Goal: Task Accomplishment & Management: Complete application form

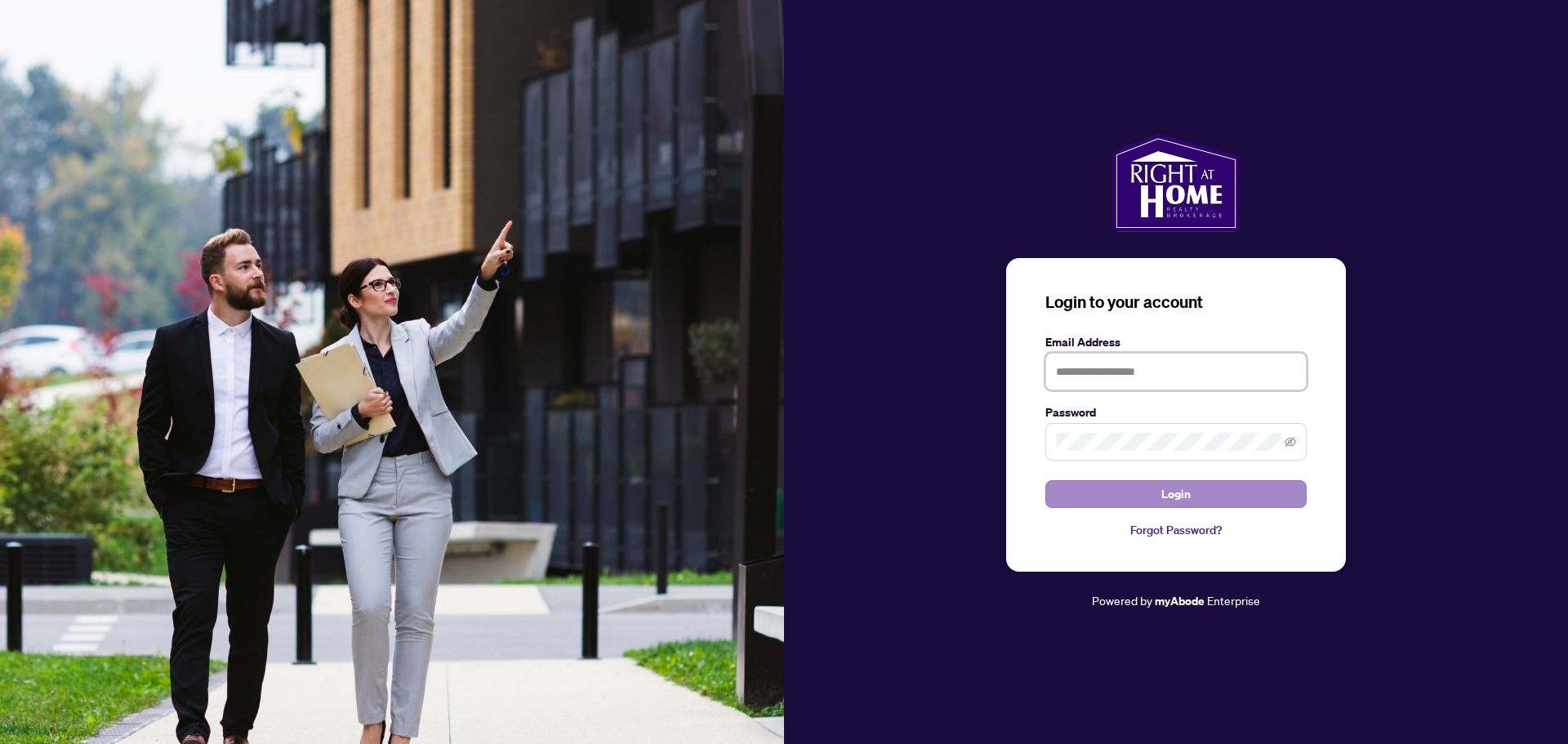
type input "**********"
click at [1201, 493] on button "Login" at bounding box center [1176, 494] width 262 height 27
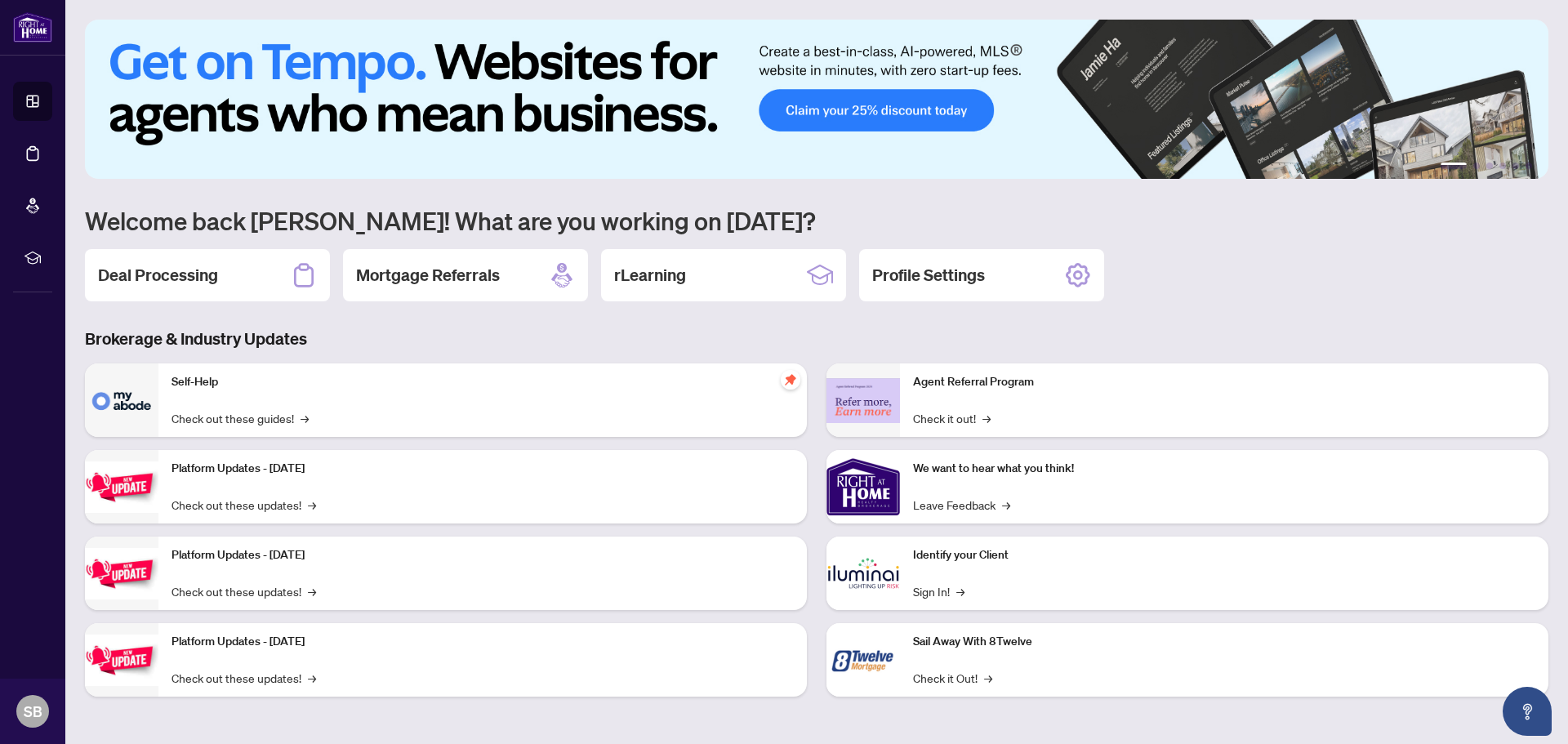
click at [1454, 291] on div "Deal Processing Mortgage Referrals rLearning Profile Settings" at bounding box center [817, 275] width 1463 height 52
click at [250, 279] on div "Deal Processing" at bounding box center [208, 275] width 245 height 52
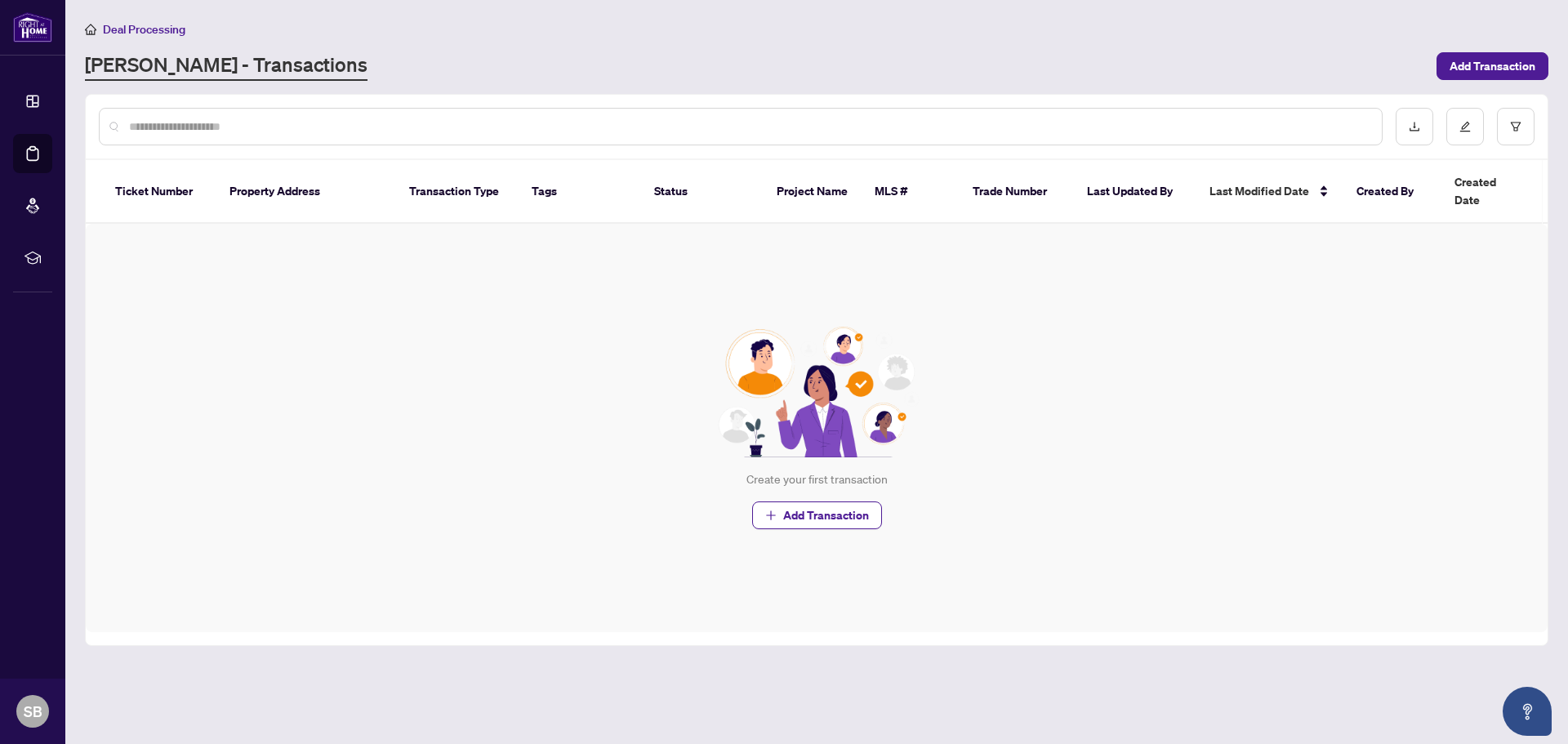
click at [1134, 442] on div "Create your first transaction Add Transaction" at bounding box center [817, 428] width 1462 height 408
click at [832, 502] on span "Add Transaction" at bounding box center [826, 515] width 86 height 26
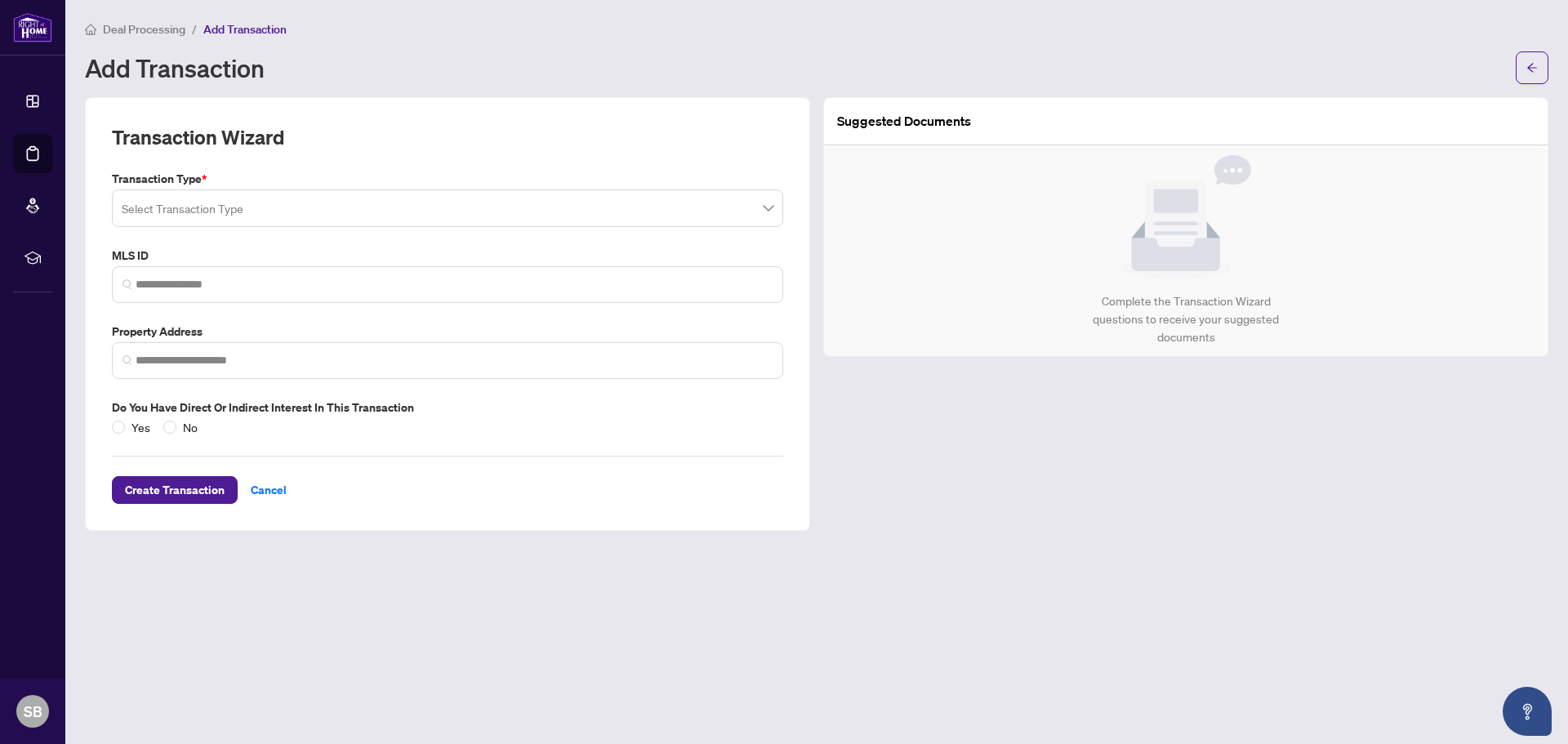
click at [264, 205] on input "search" at bounding box center [440, 211] width 637 height 36
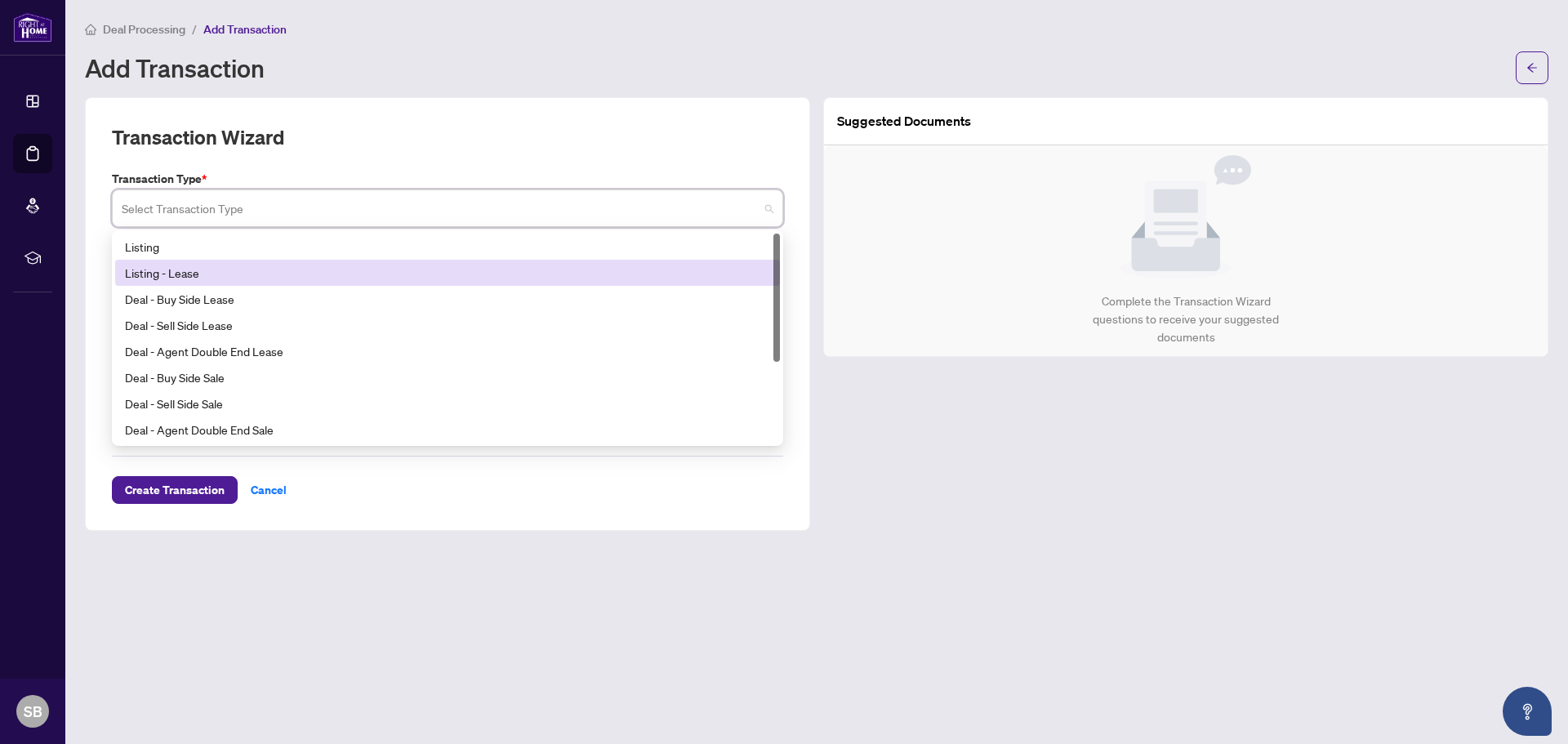
click at [214, 275] on div "Listing - Lease" at bounding box center [448, 273] width 645 height 18
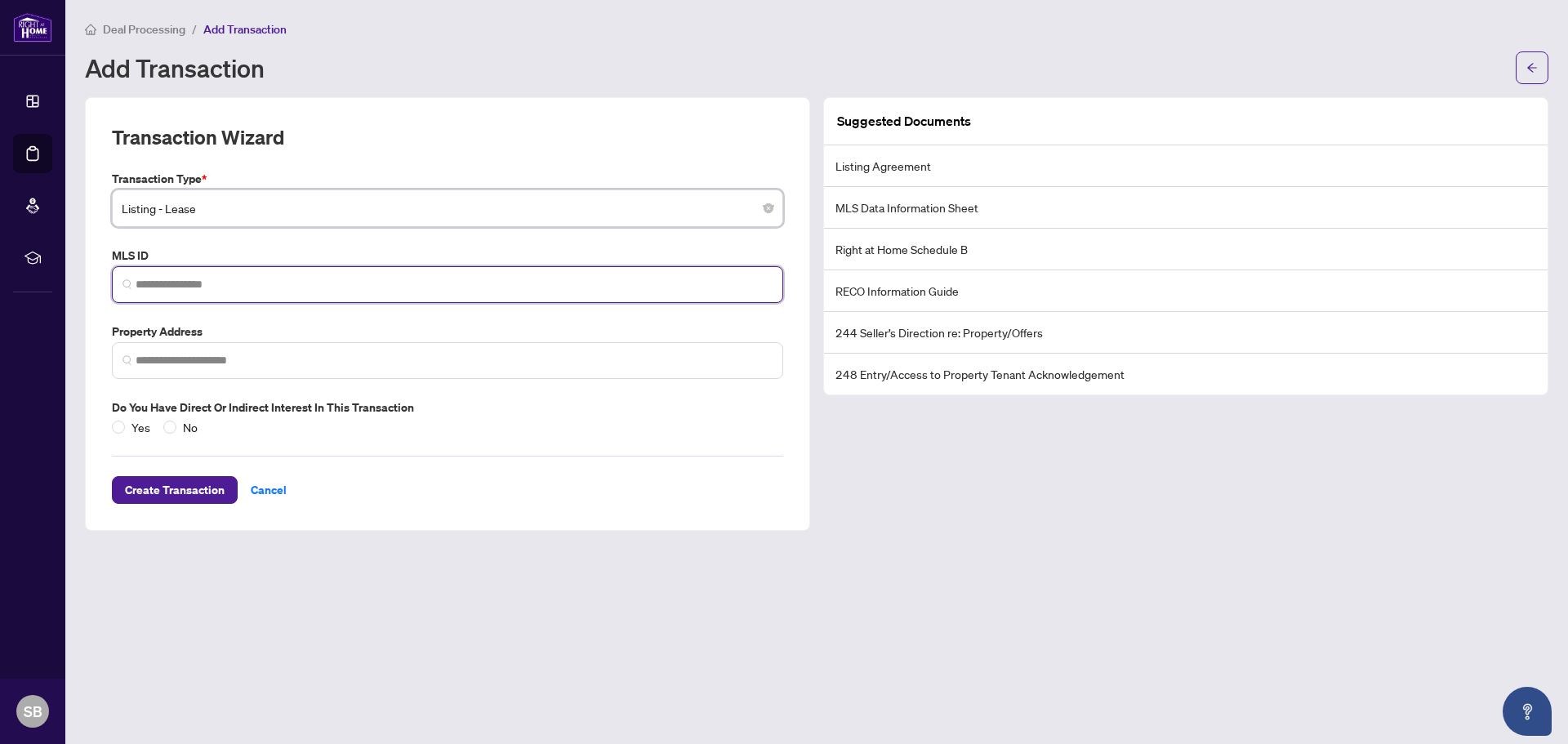
click at [257, 285] on input "search" at bounding box center [454, 285] width 637 height 17
click at [190, 281] on input "search" at bounding box center [454, 285] width 637 height 17
paste input "*********"
type input "*********"
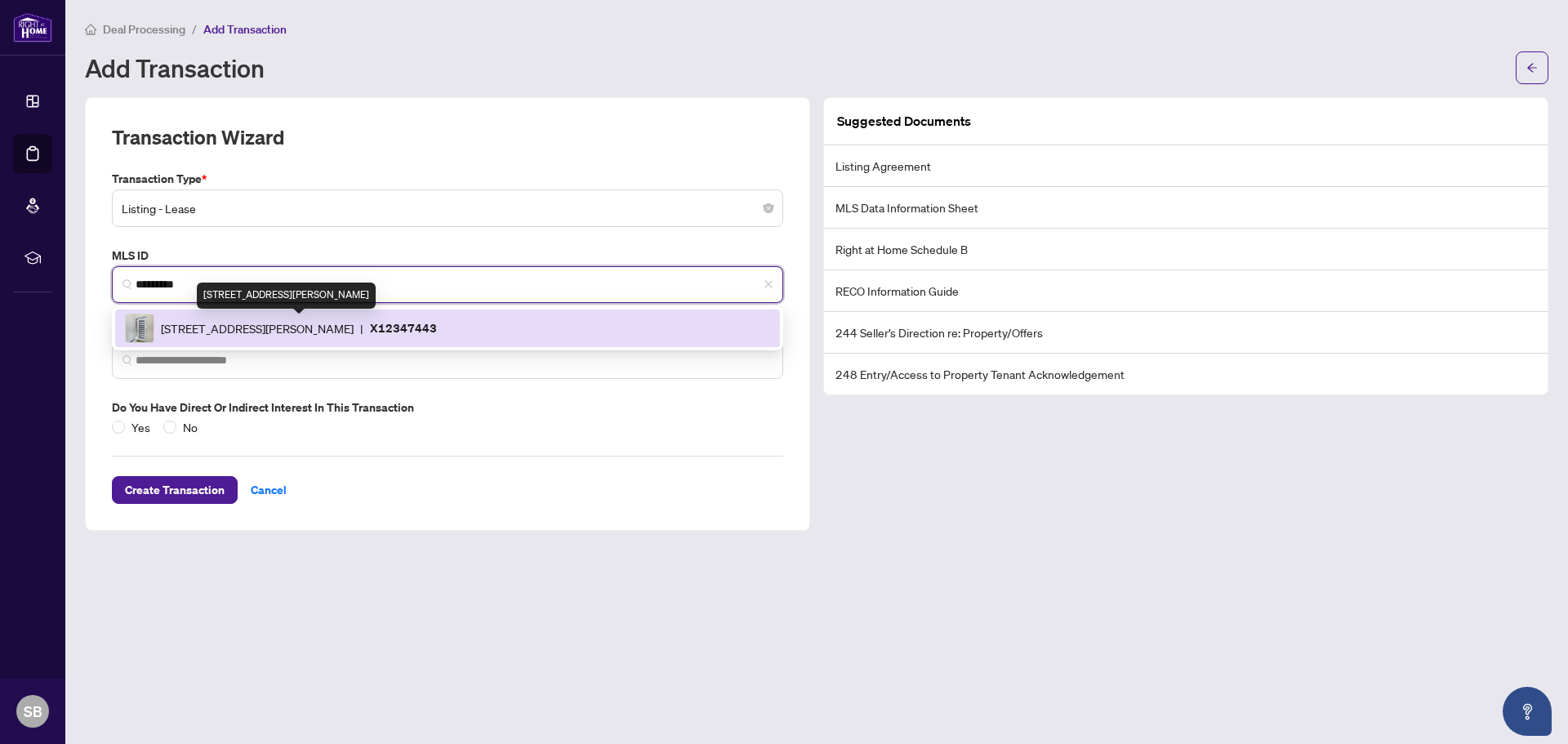
click at [307, 326] on span "[STREET_ADDRESS][PERSON_NAME]" at bounding box center [257, 328] width 193 height 18
type input "**********"
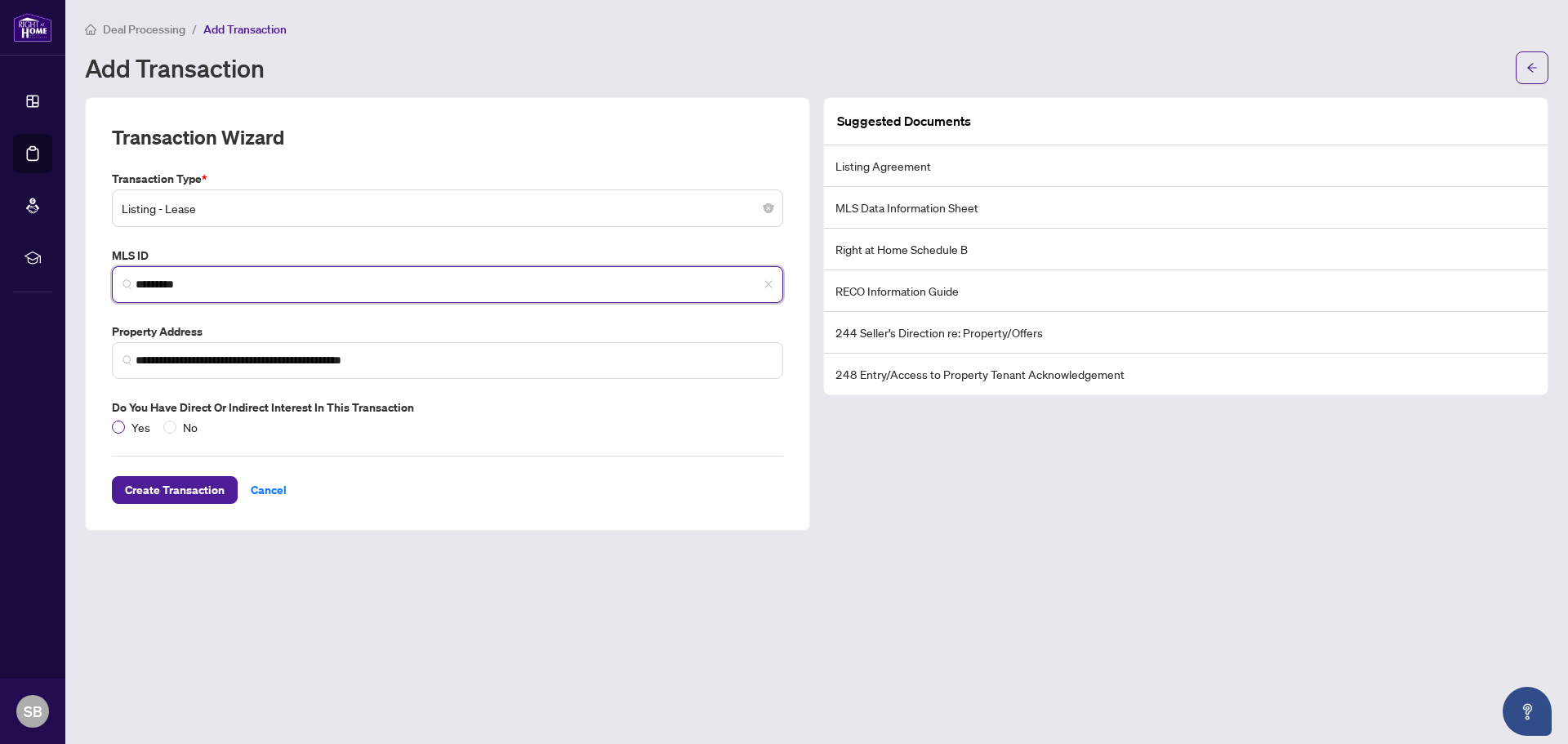
type input "*********"
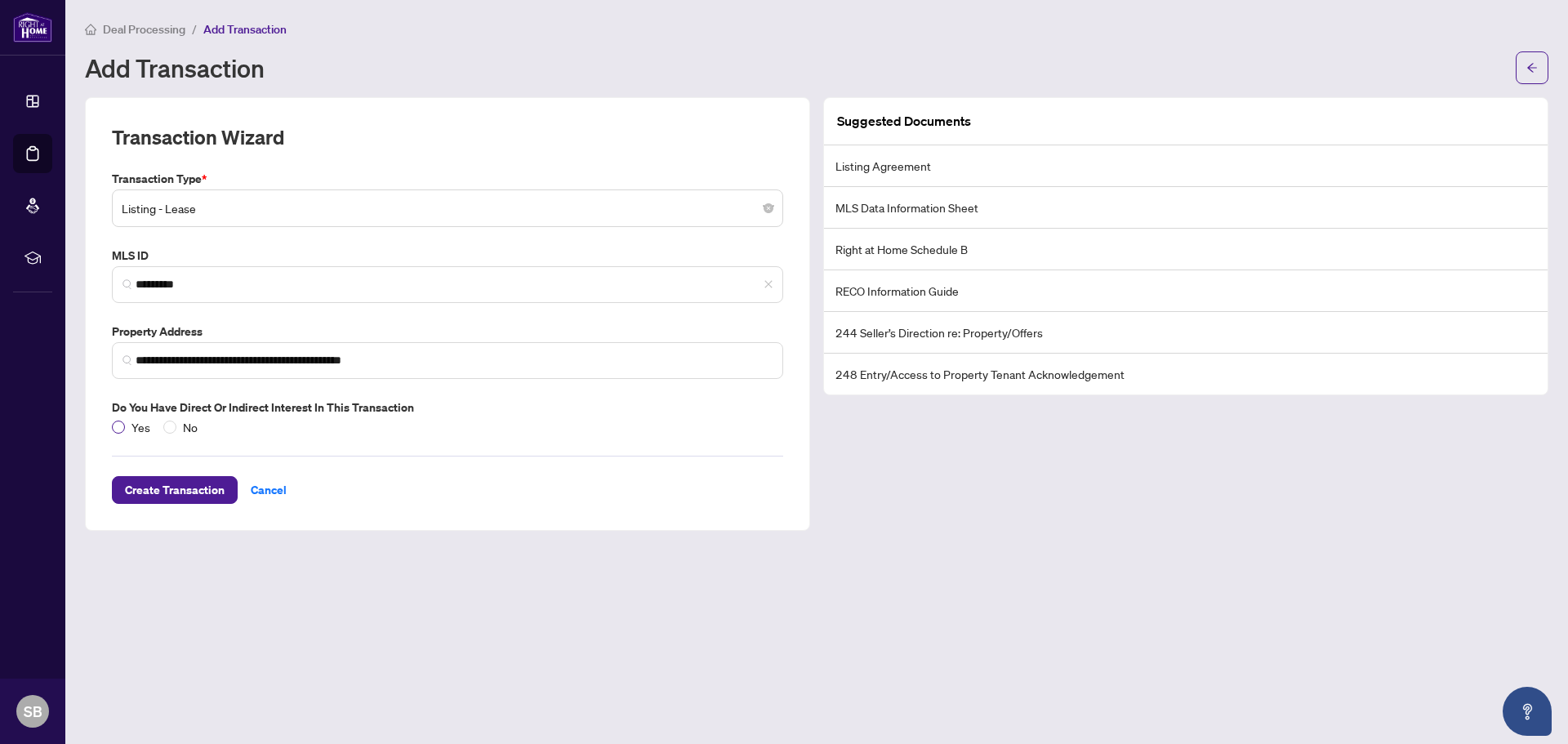
click at [127, 427] on span "Yes" at bounding box center [141, 426] width 32 height 18
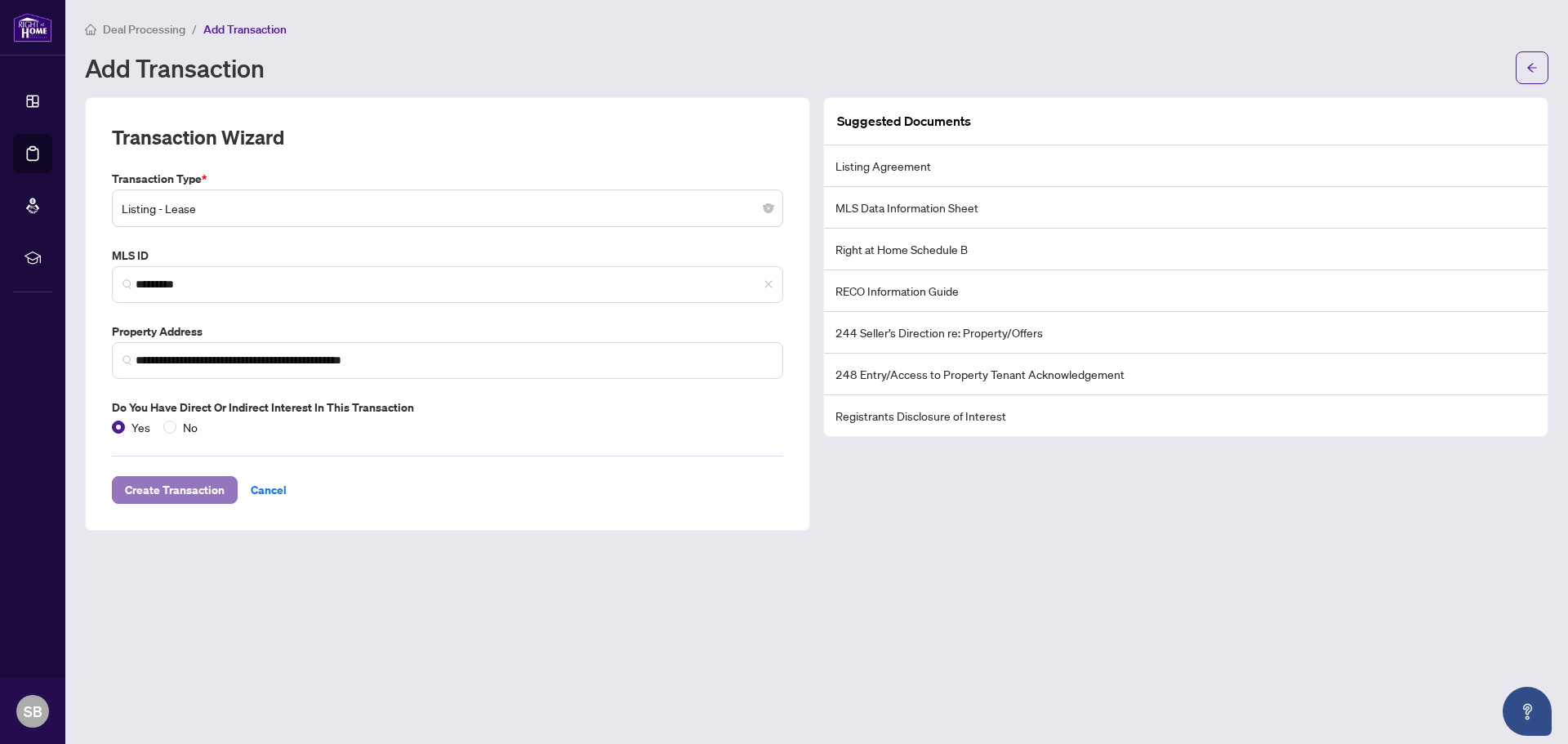
click at [166, 491] on span "Create Transaction" at bounding box center [175, 490] width 100 height 26
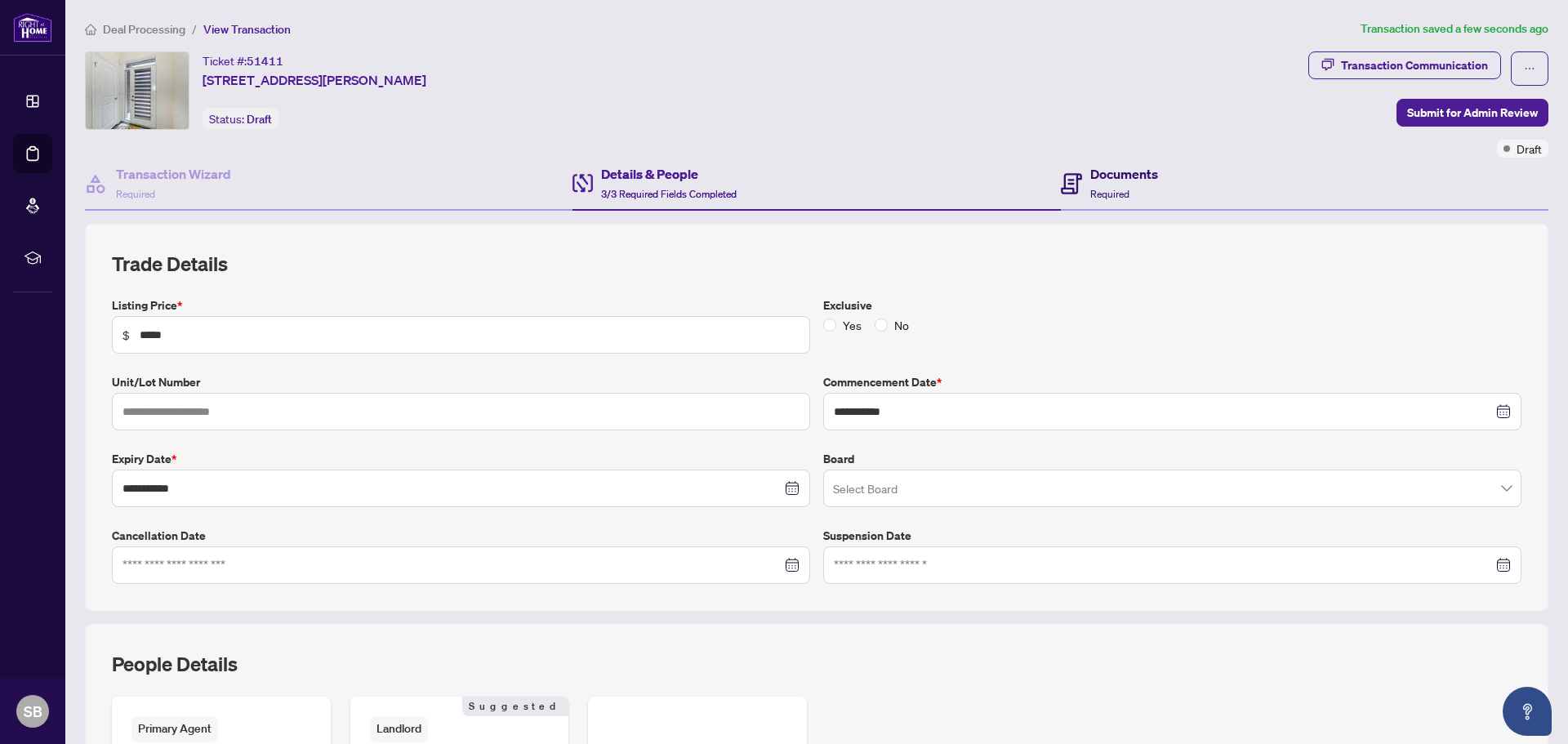
click at [1130, 178] on h4 "Documents" at bounding box center [1124, 173] width 68 height 20
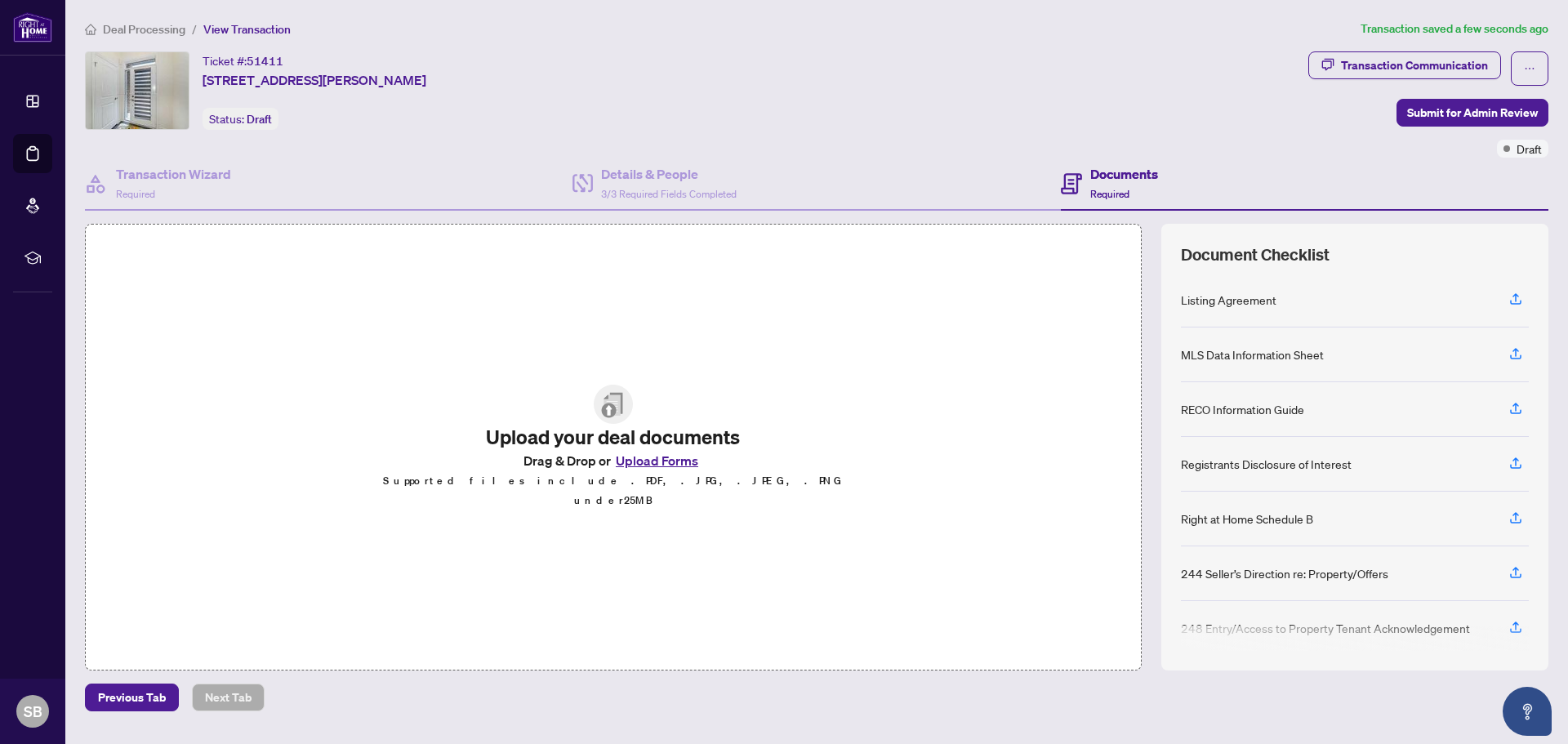
scroll to position [10, 0]
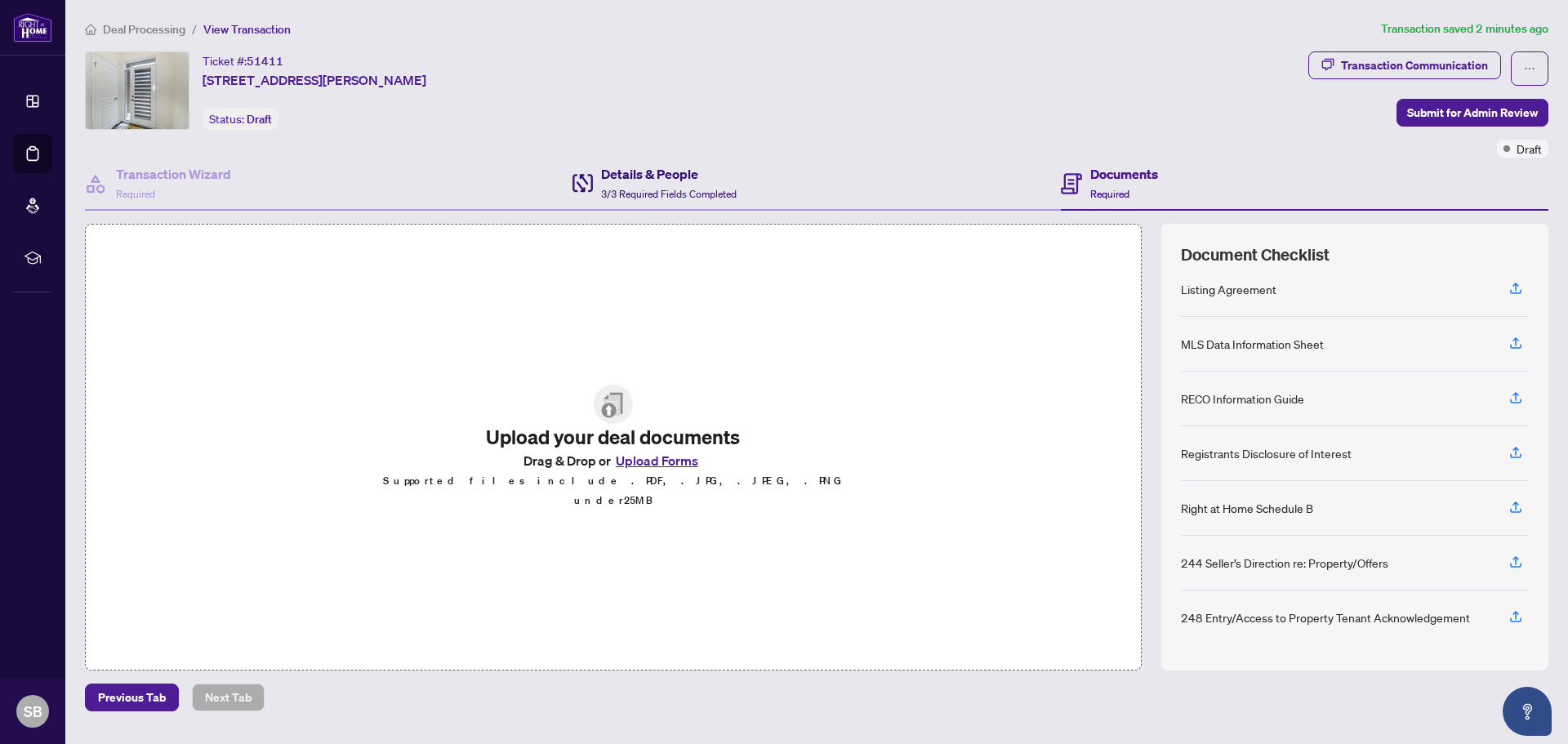
click at [659, 179] on h4 "Details & People" at bounding box center [669, 173] width 136 height 20
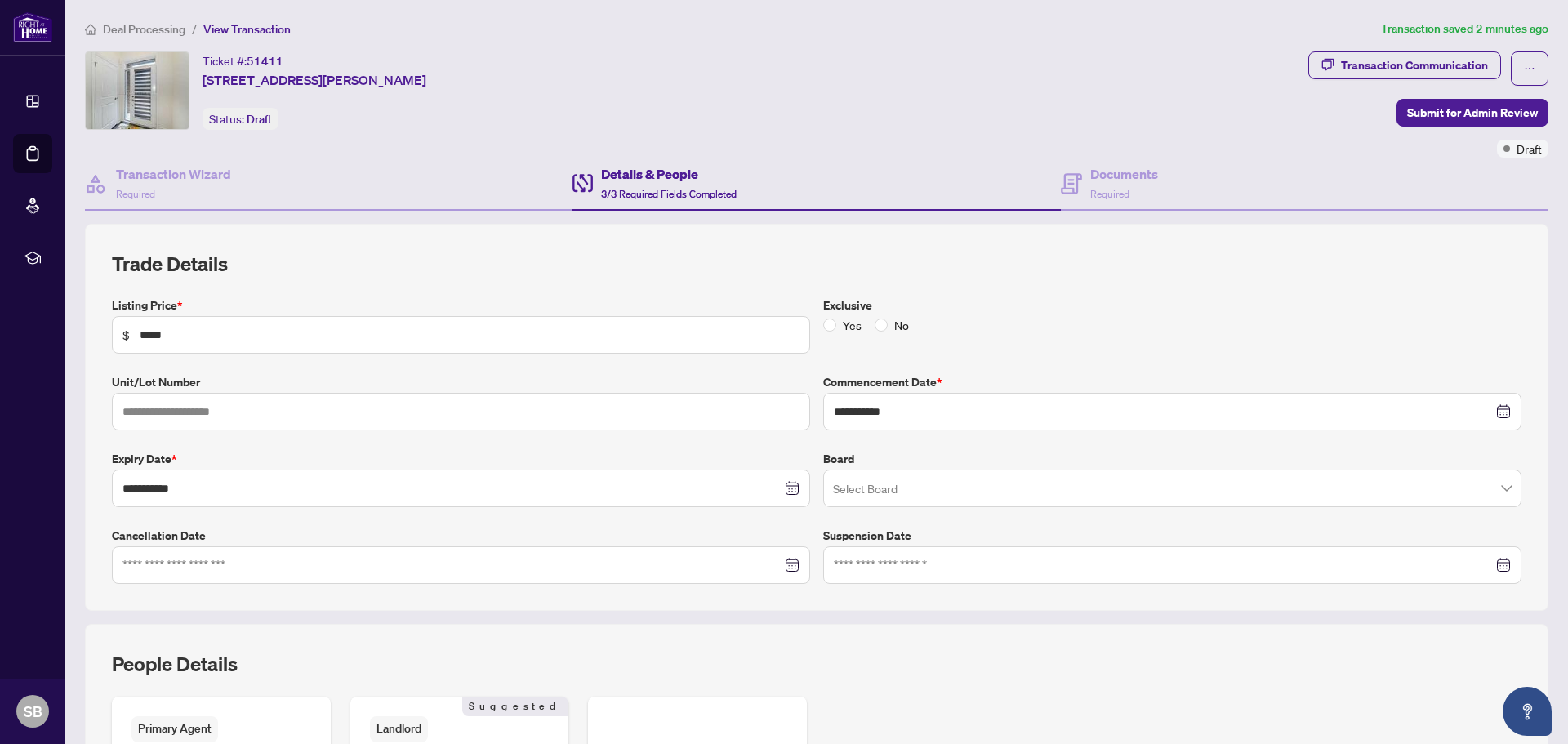
click at [1071, 346] on div "Exclusive Yes No" at bounding box center [1172, 325] width 711 height 57
click at [1164, 319] on div "Yes No" at bounding box center [1173, 324] width 698 height 18
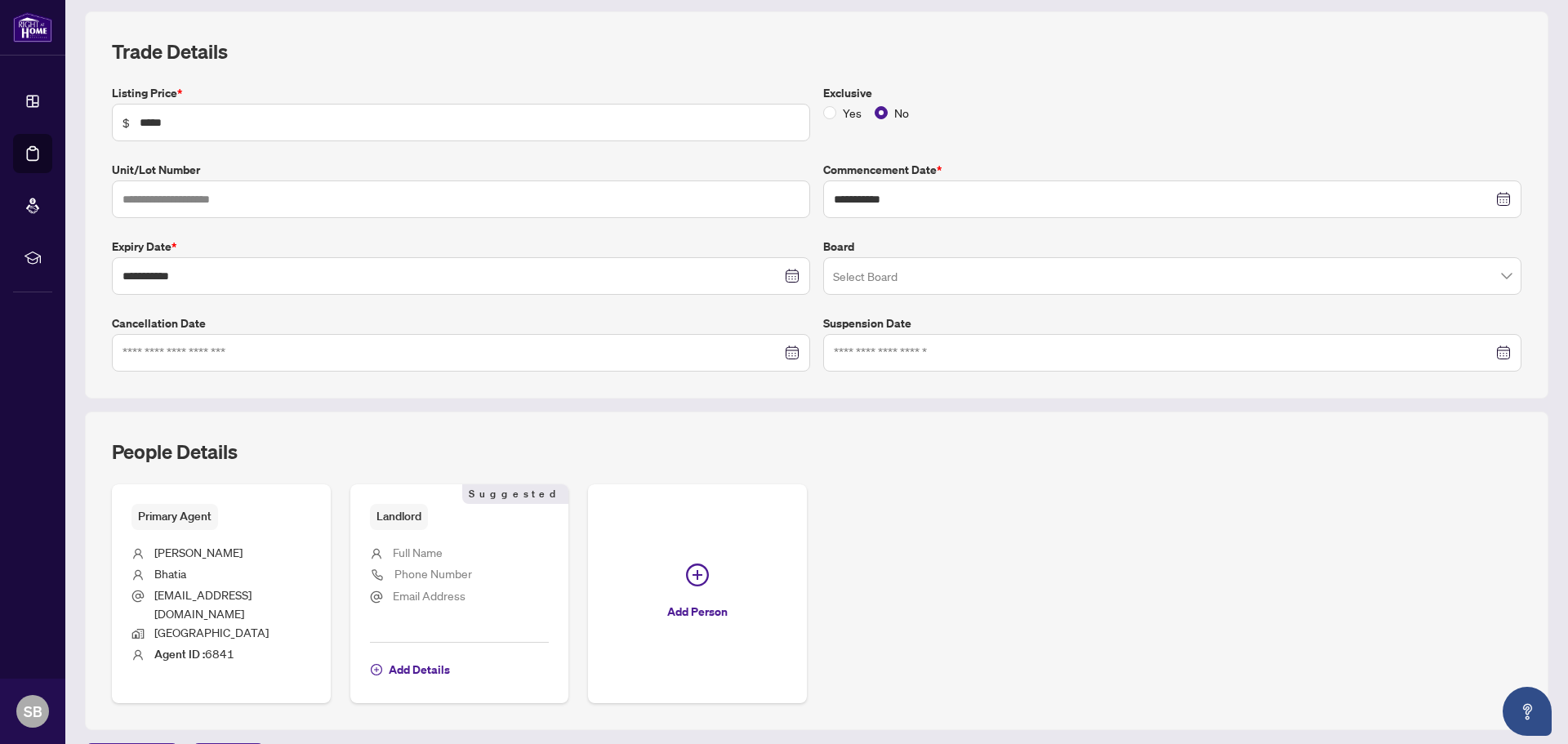
scroll to position [242, 0]
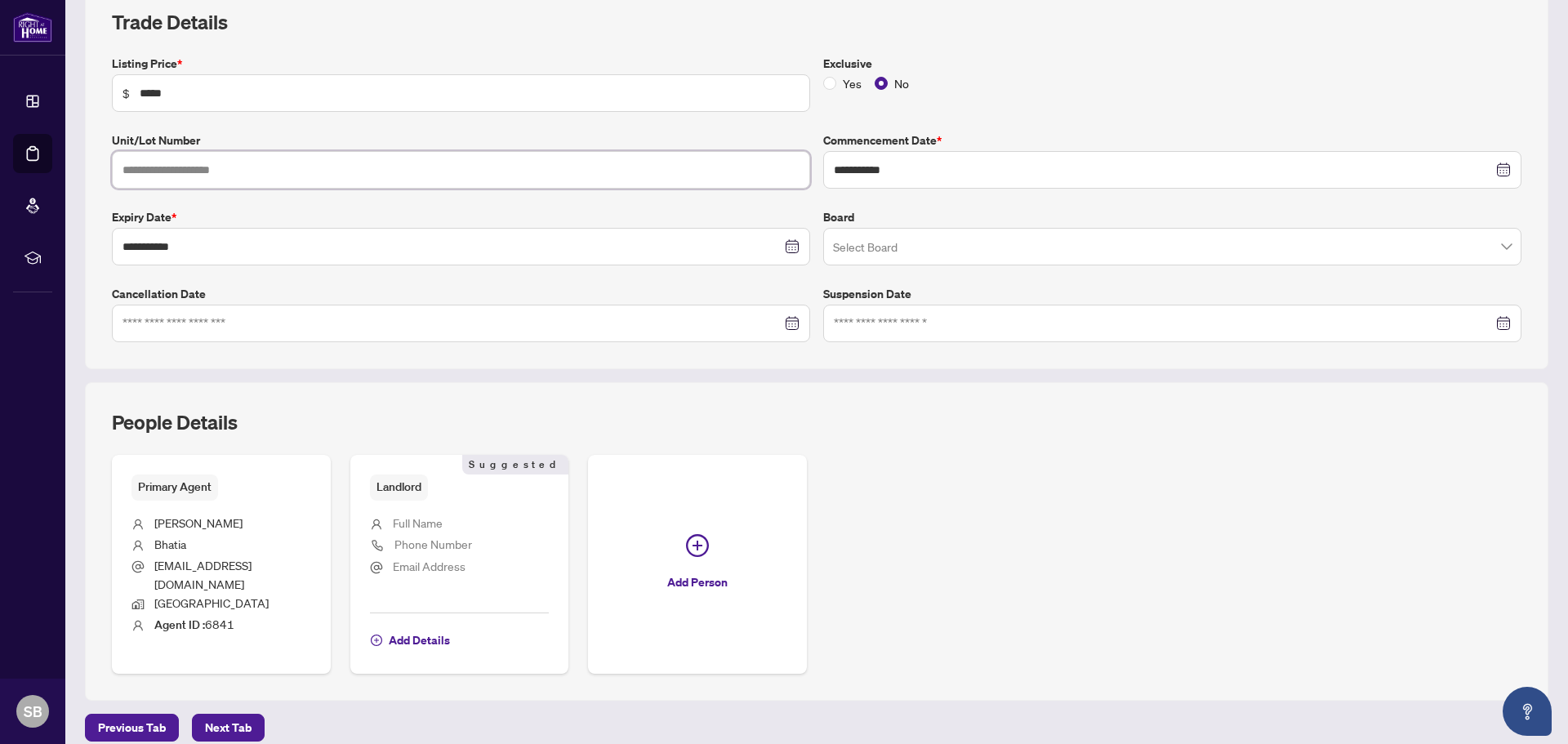
click at [262, 169] on input "text" at bounding box center [461, 170] width 698 height 38
click at [216, 715] on span "Next Tab" at bounding box center [228, 728] width 46 height 26
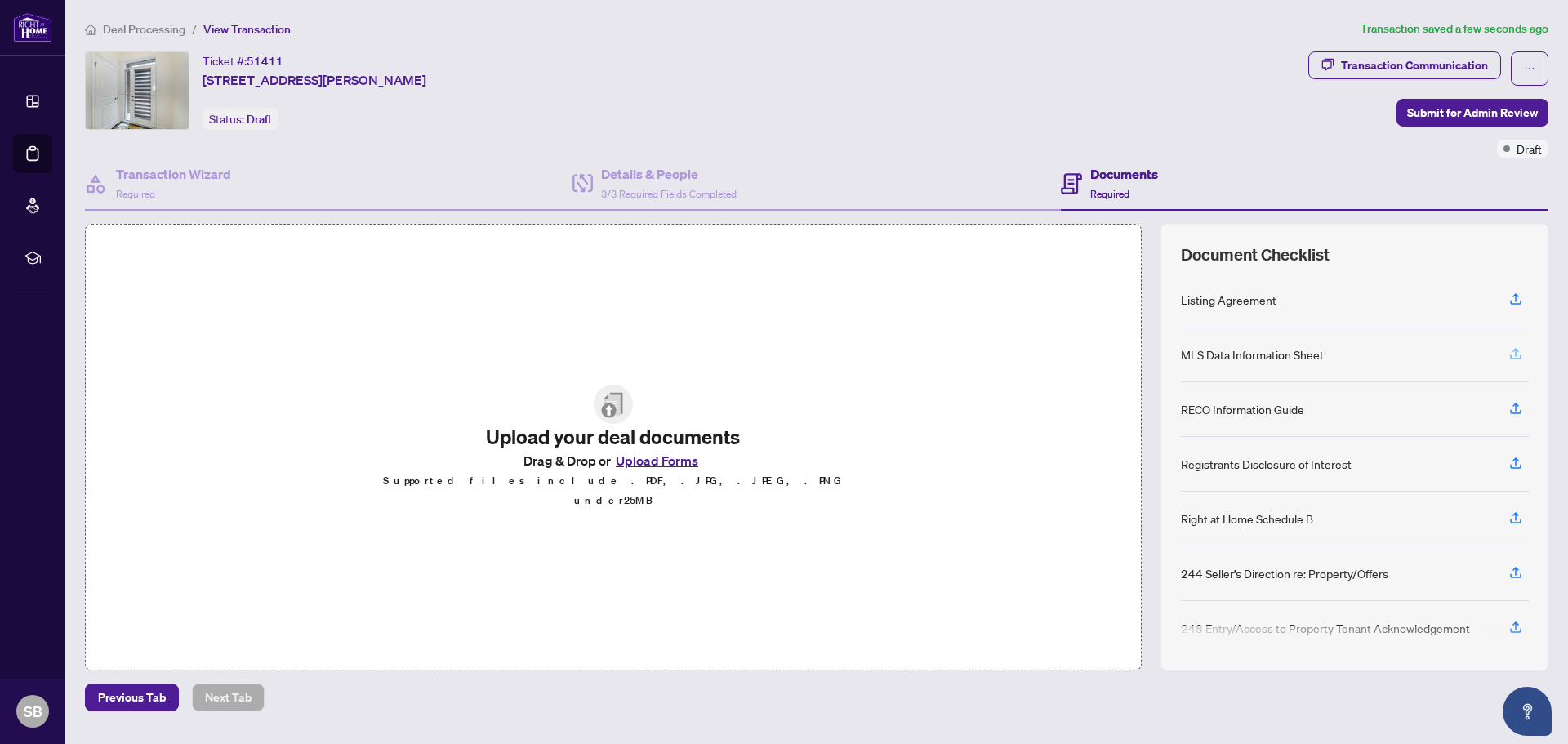
click at [1514, 350] on icon "button" at bounding box center [1516, 353] width 7 height 9
click at [1517, 353] on icon "button" at bounding box center [1515, 354] width 15 height 15
click at [1517, 354] on icon "button" at bounding box center [1515, 354] width 15 height 15
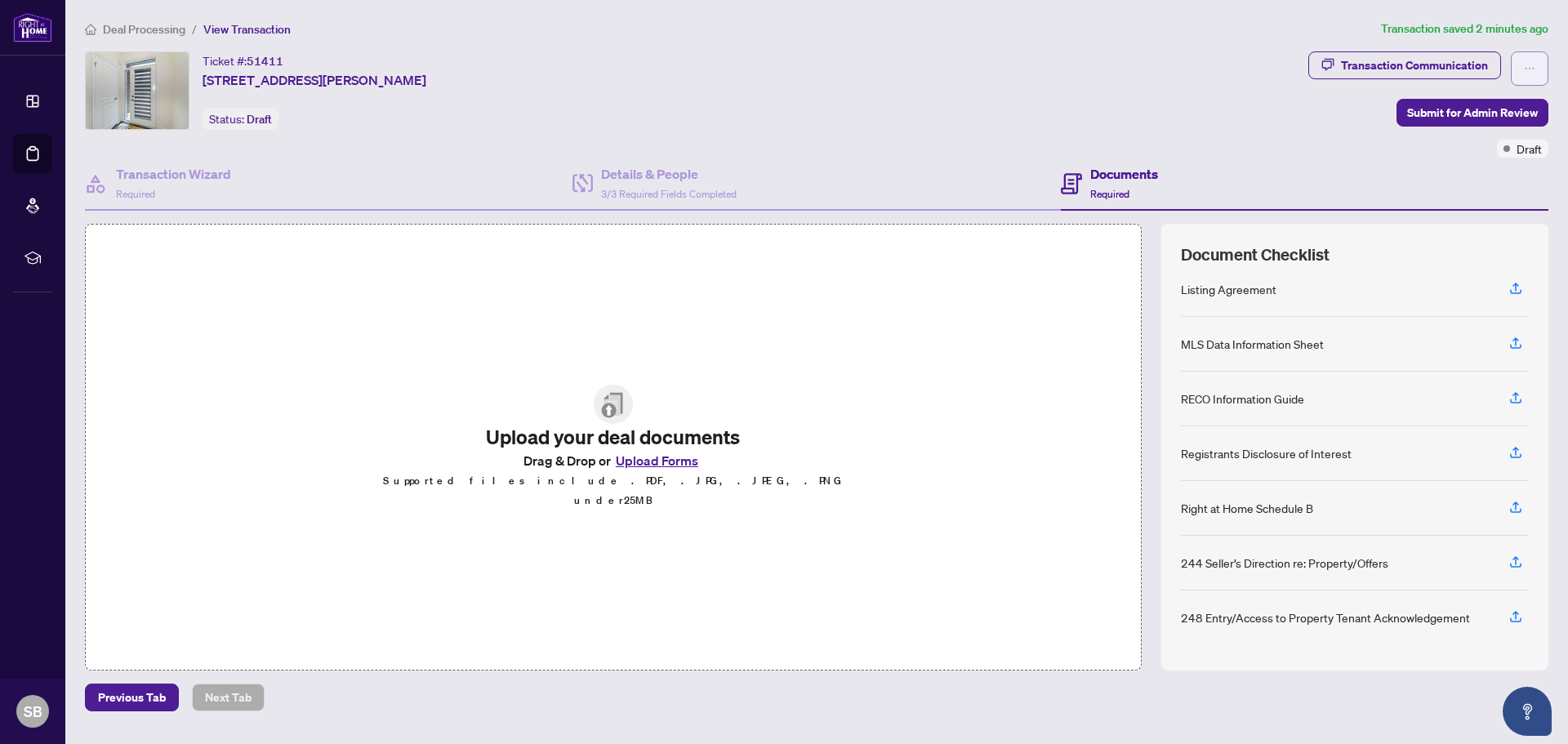
click at [1531, 60] on span "button" at bounding box center [1529, 69] width 11 height 26
click at [1022, 101] on div "Ticket #: 51411 [STREET_ADDRESS][PERSON_NAME] Status: Draft" at bounding box center [693, 90] width 1217 height 78
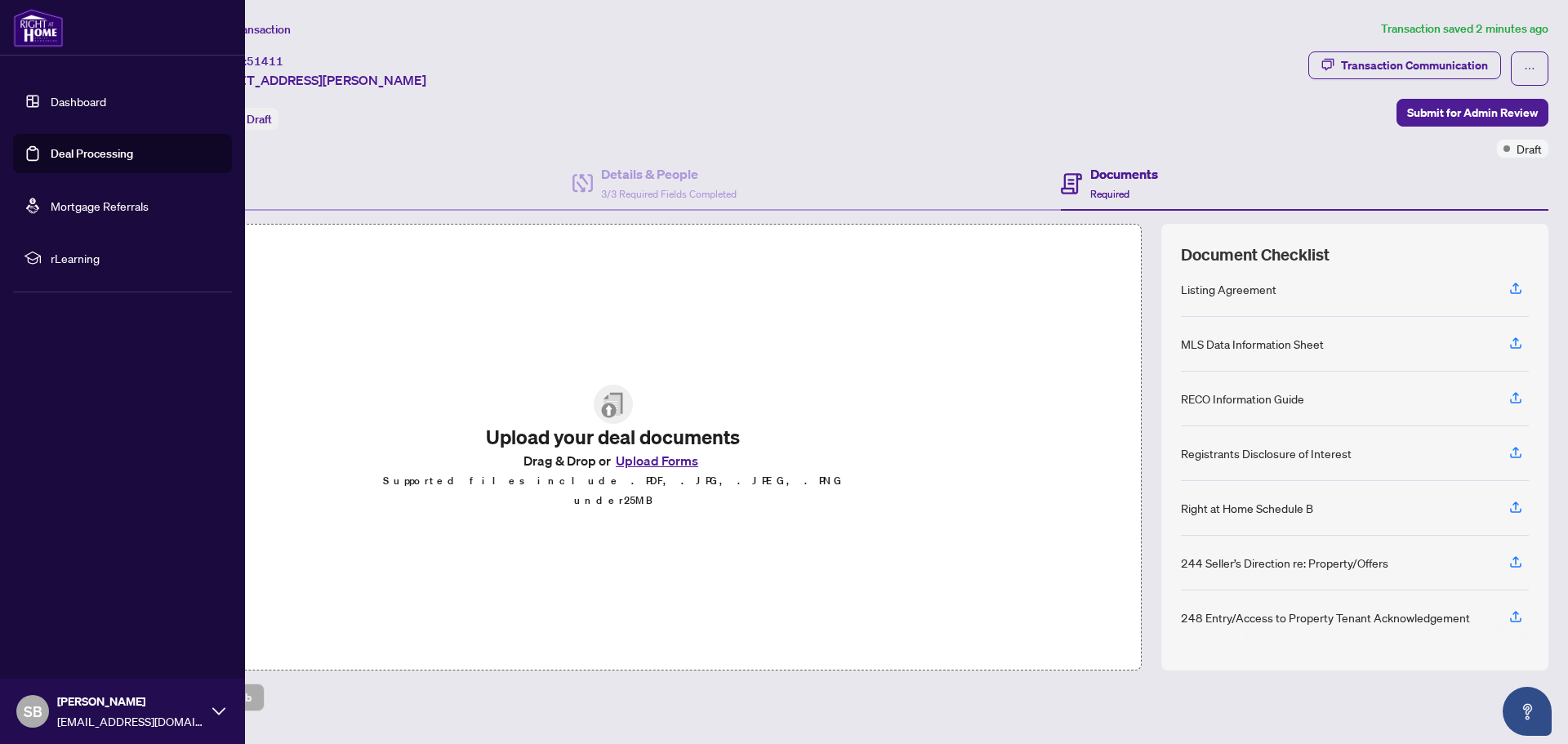
click at [51, 30] on img at bounding box center [38, 28] width 51 height 39
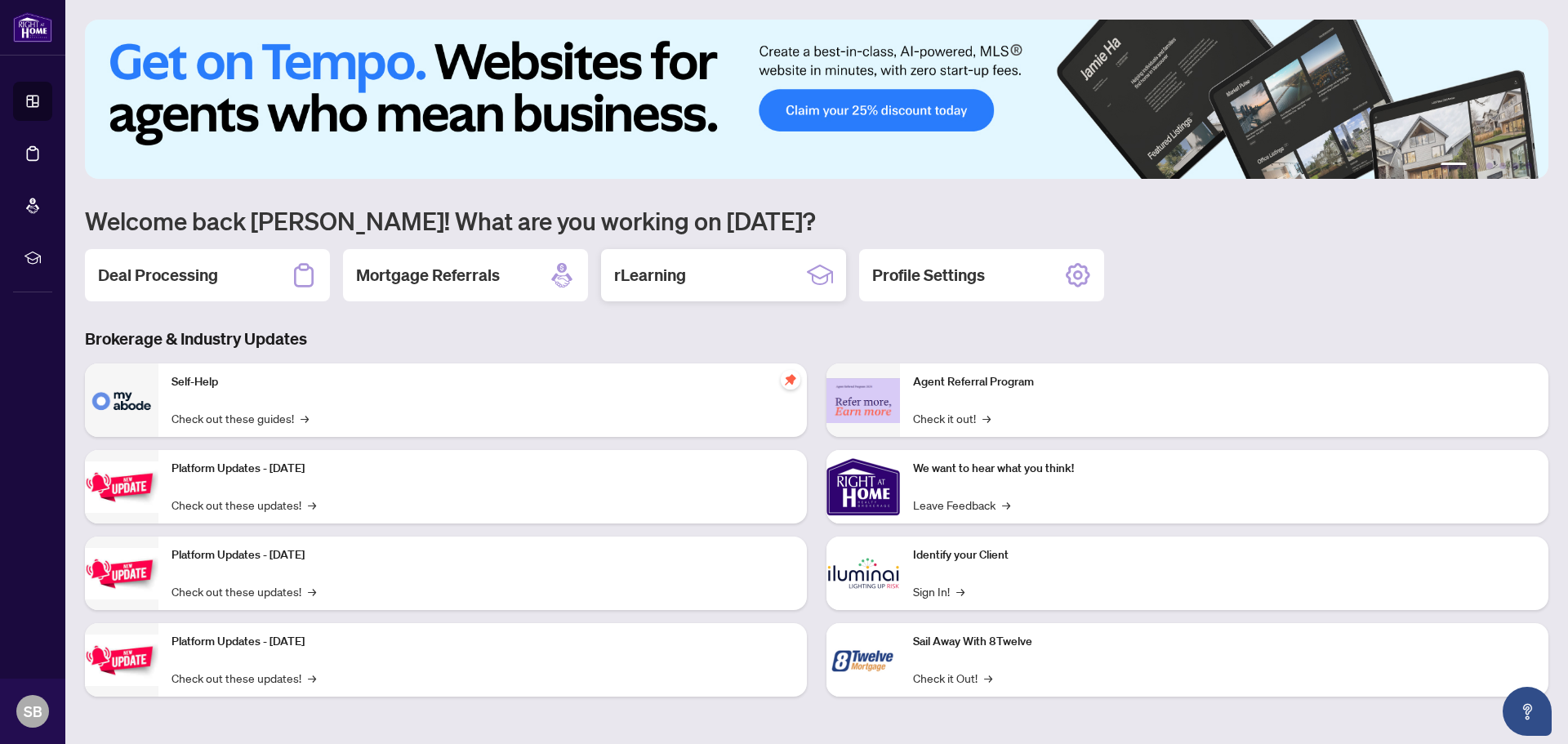
click at [699, 281] on div "rLearning" at bounding box center [724, 275] width 245 height 52
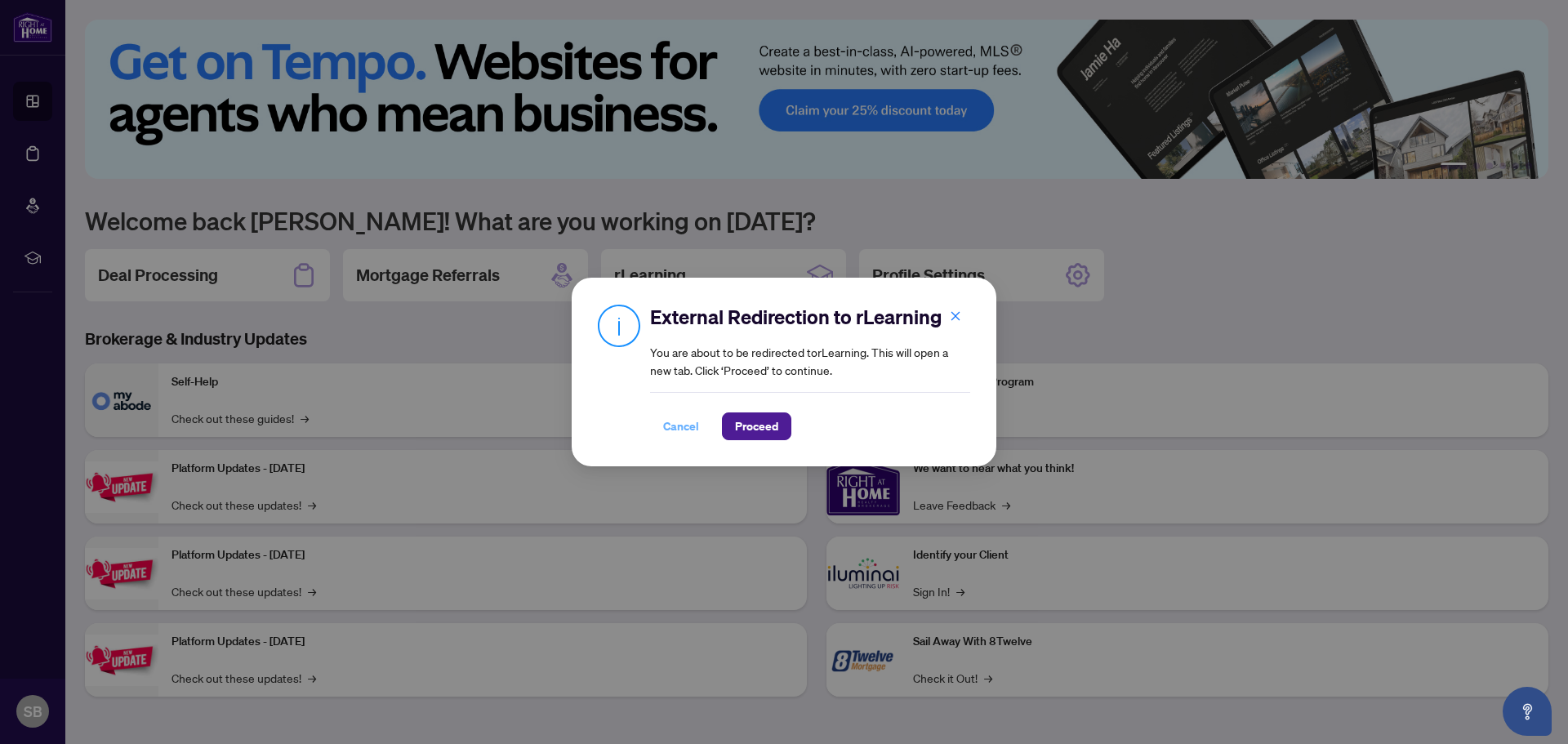
click at [674, 422] on span "Cancel" at bounding box center [681, 426] width 36 height 26
